Goal: Find specific page/section: Find specific page/section

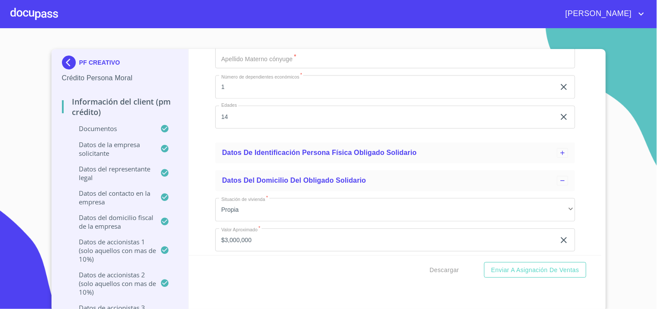
scroll to position [1375, 0]
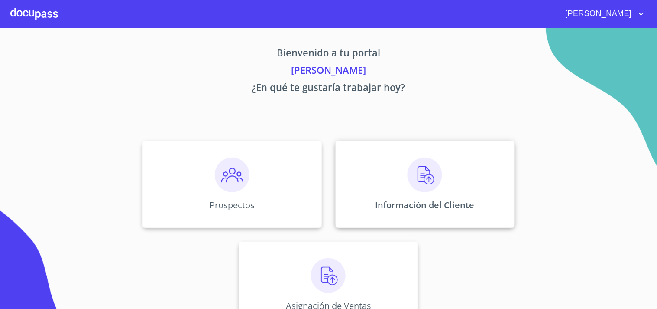
click at [382, 207] on p "Información del Cliente" at bounding box center [425, 205] width 99 height 12
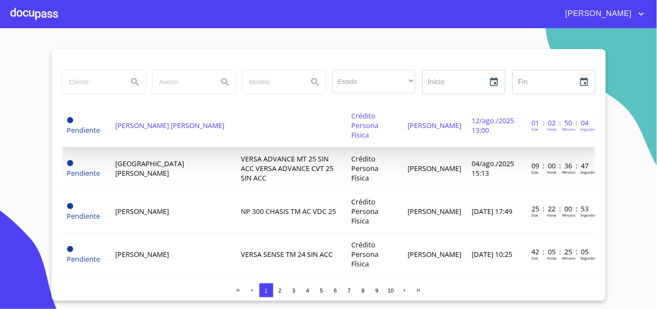
scroll to position [48, 0]
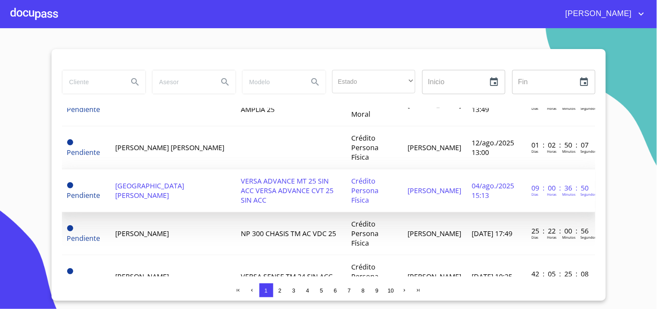
click at [241, 176] on span "VERSA ADVANCE MT 25 SIN ACC VERSA ADVANCE CVT 25 SIN ACC" at bounding box center [287, 190] width 93 height 29
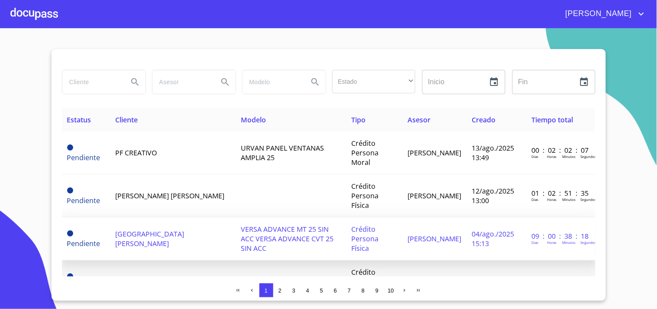
click at [168, 229] on span "[GEOGRAPHIC_DATA][PERSON_NAME]" at bounding box center [149, 238] width 69 height 19
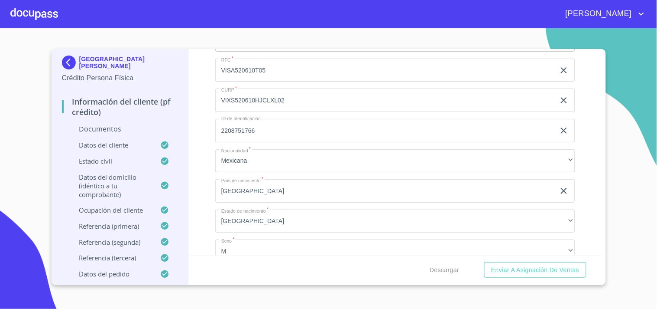
scroll to position [1203, 0]
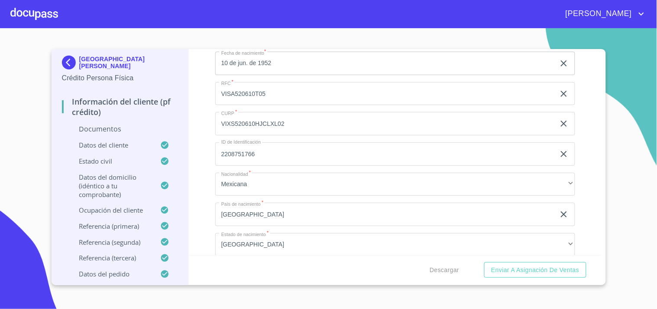
click at [21, 15] on div at bounding box center [34, 14] width 48 height 28
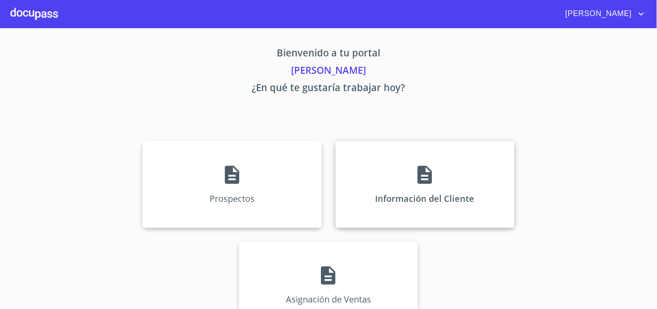
click at [481, 233] on div "Prospectos Información del Cliente Asignación de Ventas" at bounding box center [328, 234] width 537 height 201
click at [391, 171] on div "Información del Cliente" at bounding box center [425, 184] width 179 height 87
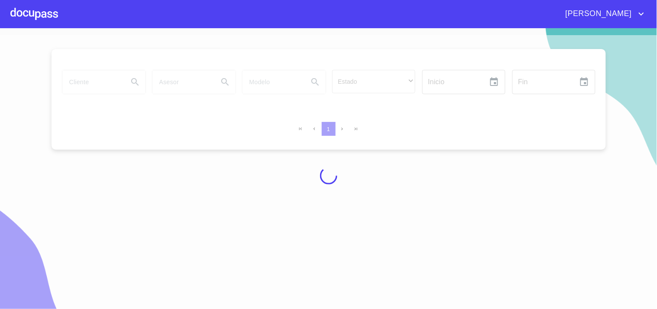
click at [89, 84] on div at bounding box center [328, 175] width 657 height 280
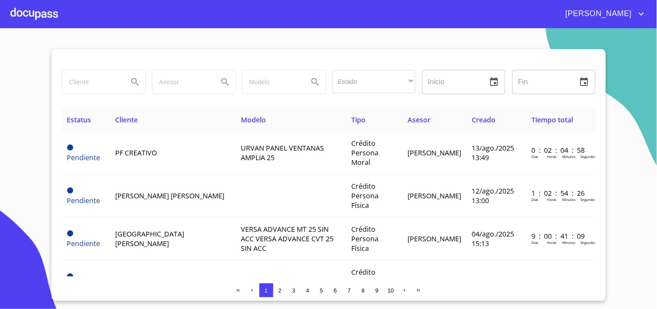
click at [89, 84] on input "search" at bounding box center [91, 81] width 59 height 23
type input "[PERSON_NAME]"
